Goal: Information Seeking & Learning: Learn about a topic

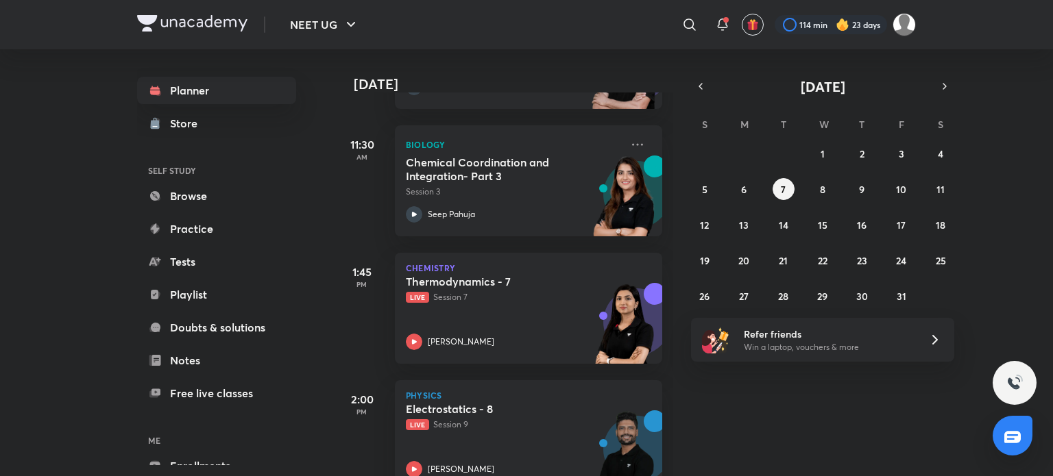
scroll to position [720, 0]
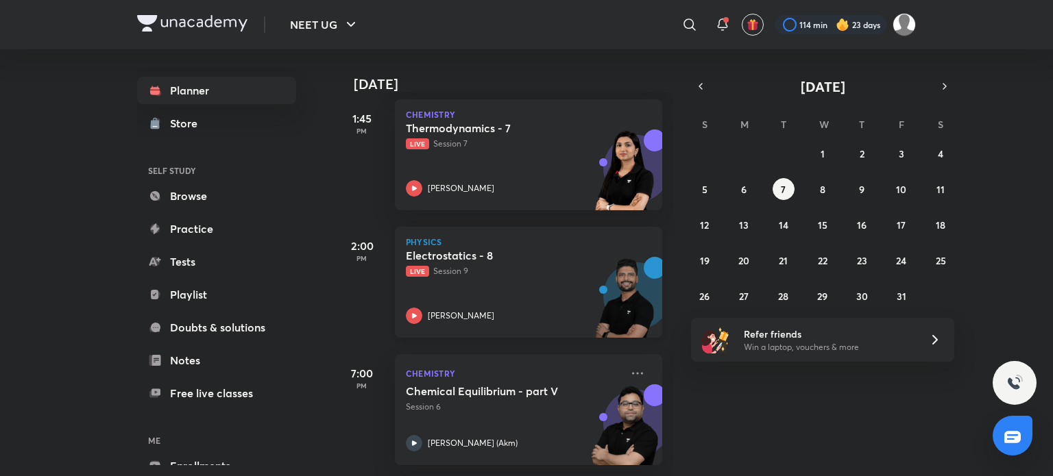
click at [518, 265] on p "Live Session 9" at bounding box center [513, 271] width 215 height 12
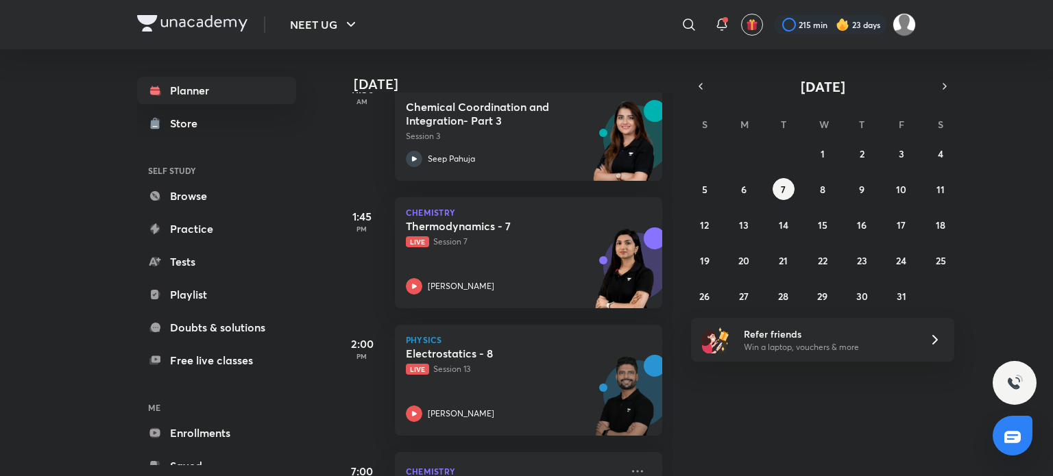
scroll to position [491, 0]
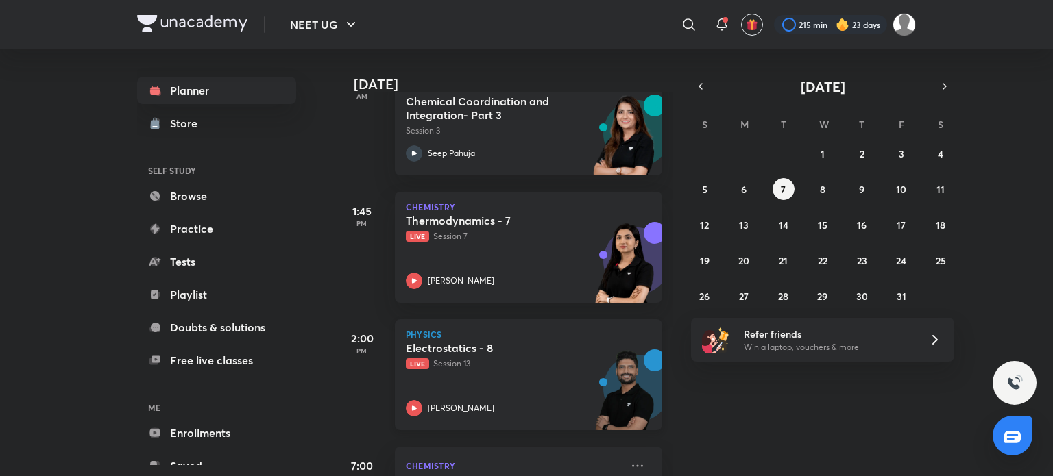
click at [478, 375] on div "Electrostatics - 8 Live Session 13 Prateek Jain" at bounding box center [513, 378] width 215 height 75
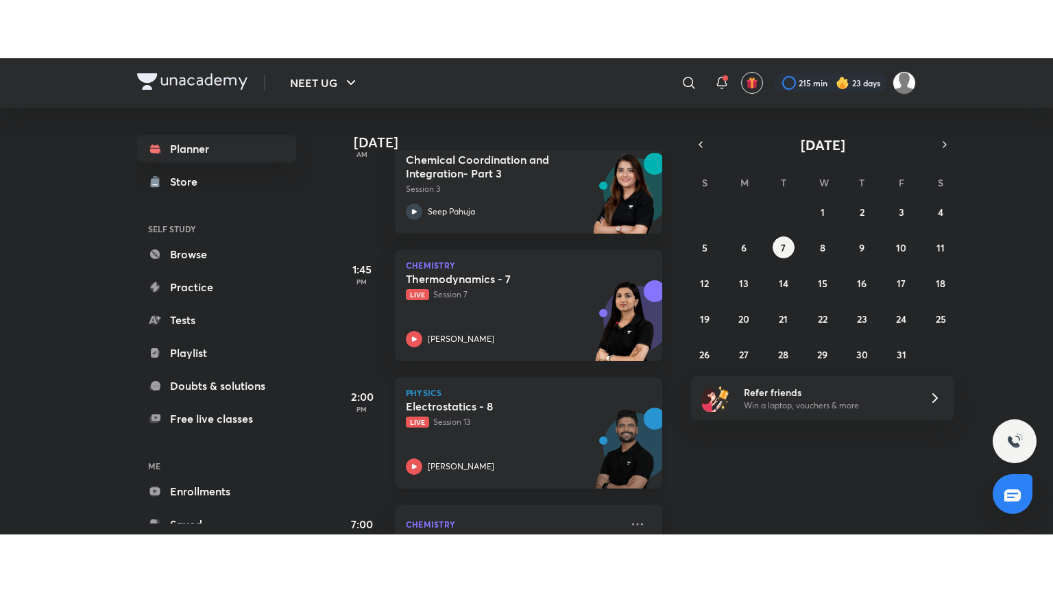
scroll to position [617, 0]
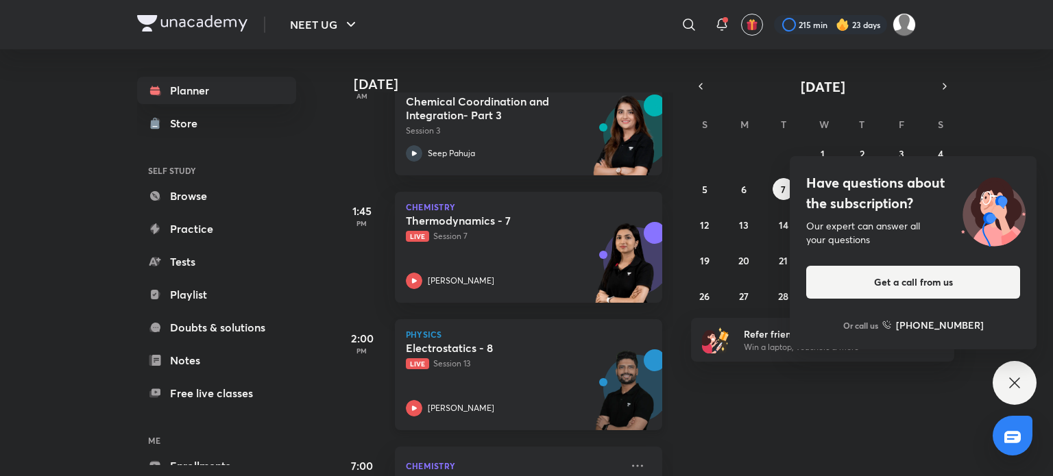
click at [450, 401] on div "[PERSON_NAME]" at bounding box center [513, 408] width 215 height 16
click at [482, 372] on div "Electrostatics - 8 Live Session 13 Prateek Jain" at bounding box center [513, 378] width 215 height 75
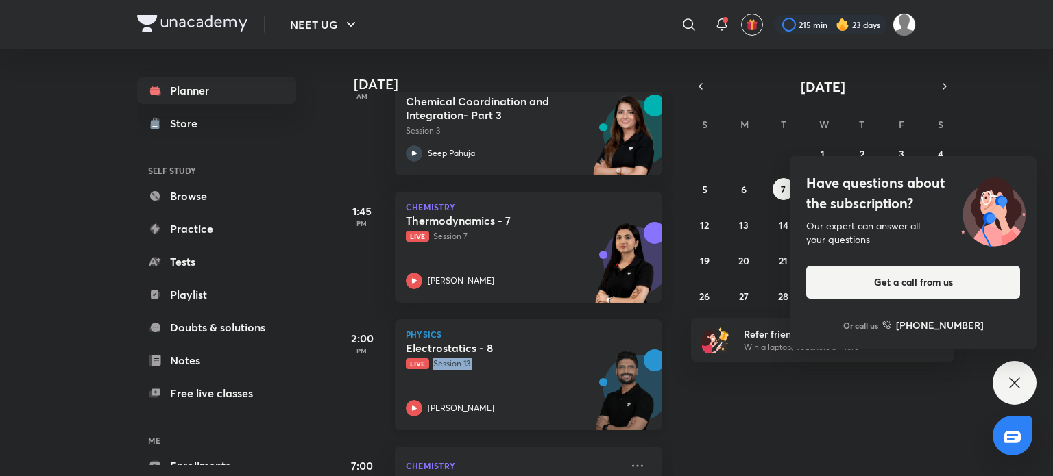
click at [482, 372] on div "Electrostatics - 8 Live Session 13 Prateek Jain" at bounding box center [513, 378] width 215 height 75
click at [546, 358] on p "Live Session 13" at bounding box center [513, 364] width 215 height 12
click at [428, 404] on p "[PERSON_NAME]" at bounding box center [461, 408] width 66 height 12
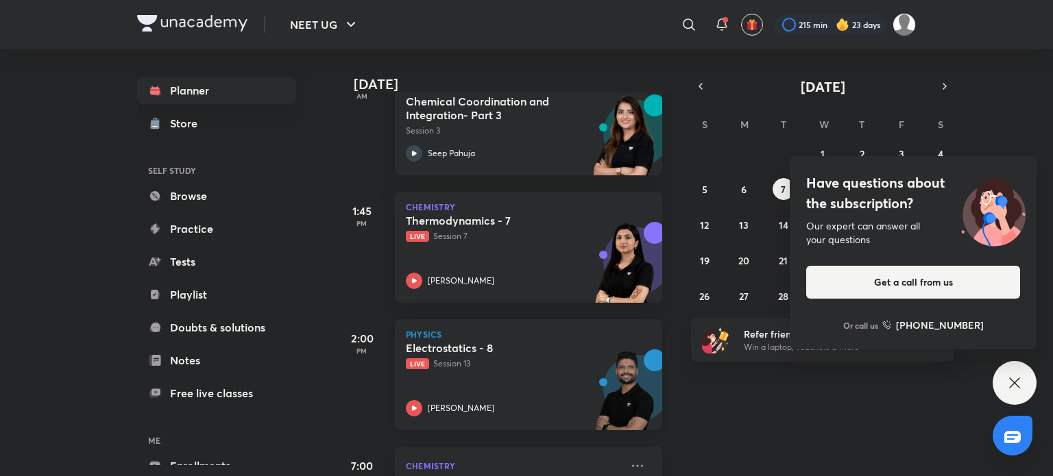
click at [502, 363] on p "Live Session 13" at bounding box center [513, 364] width 215 height 12
click at [425, 382] on div "Electrostatics - 8 Live Session 13 Prateek Jain" at bounding box center [513, 378] width 215 height 75
click at [369, 375] on div "2:00 PM" at bounding box center [361, 374] width 55 height 111
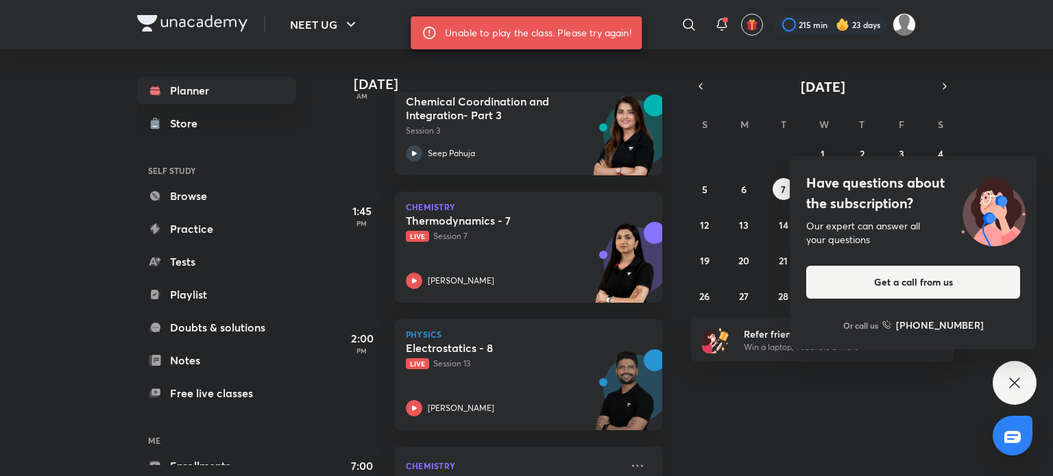
scroll to position [604, 0]
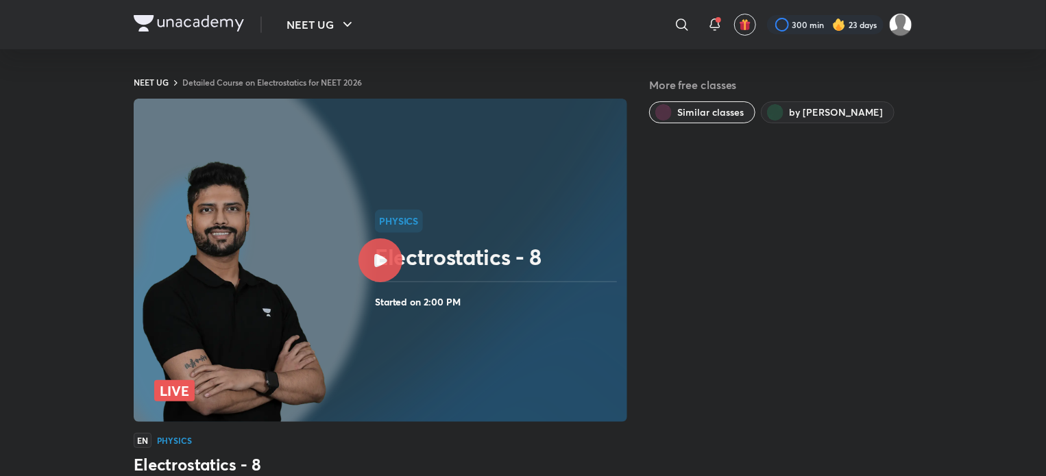
drag, startPoint x: 841, startPoint y: 153, endPoint x: 806, endPoint y: 156, distance: 35.1
click at [841, 153] on div "More free classes Similar classes by [PERSON_NAME]" at bounding box center [780, 346] width 263 height 539
click at [378, 255] on icon at bounding box center [380, 260] width 13 height 13
